Goal: Navigation & Orientation: Find specific page/section

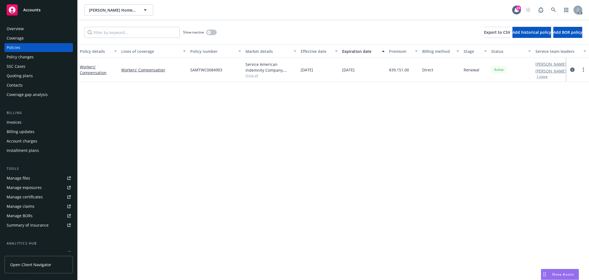
click at [544, 76] on button "1 more" at bounding box center [542, 76] width 11 height 3
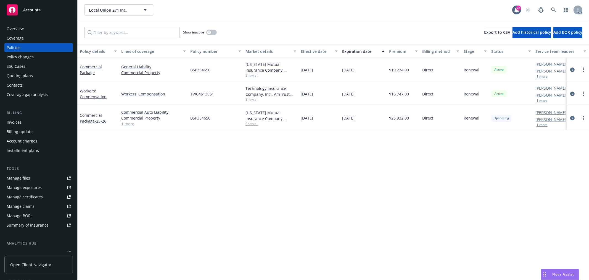
click at [24, 26] on div "Overview" at bounding box center [39, 28] width 64 height 9
